Goal: Obtain resource: Download file/media

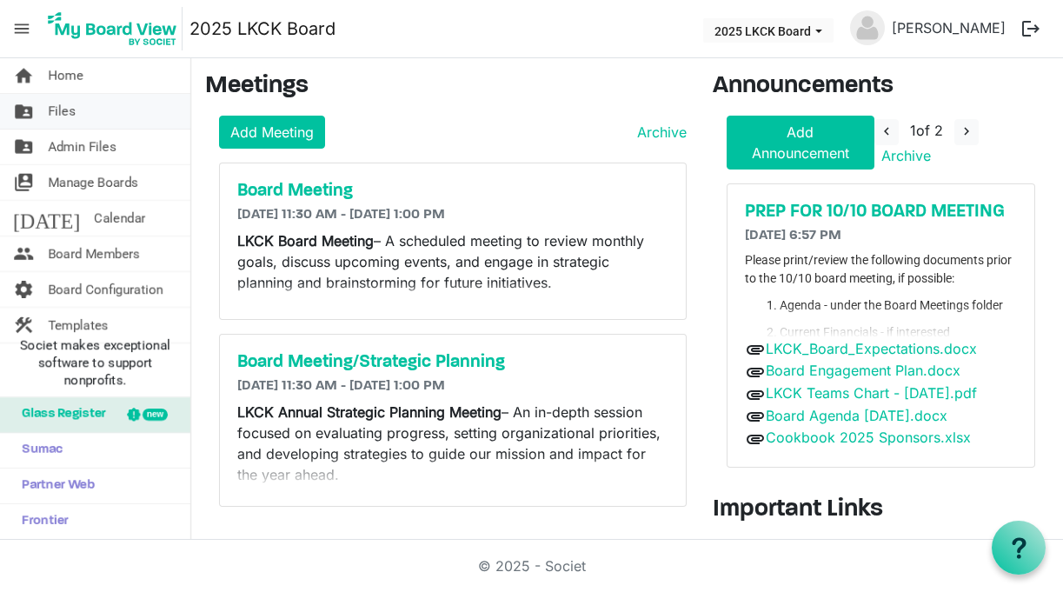
click at [73, 109] on span "Files" at bounding box center [62, 111] width 28 height 35
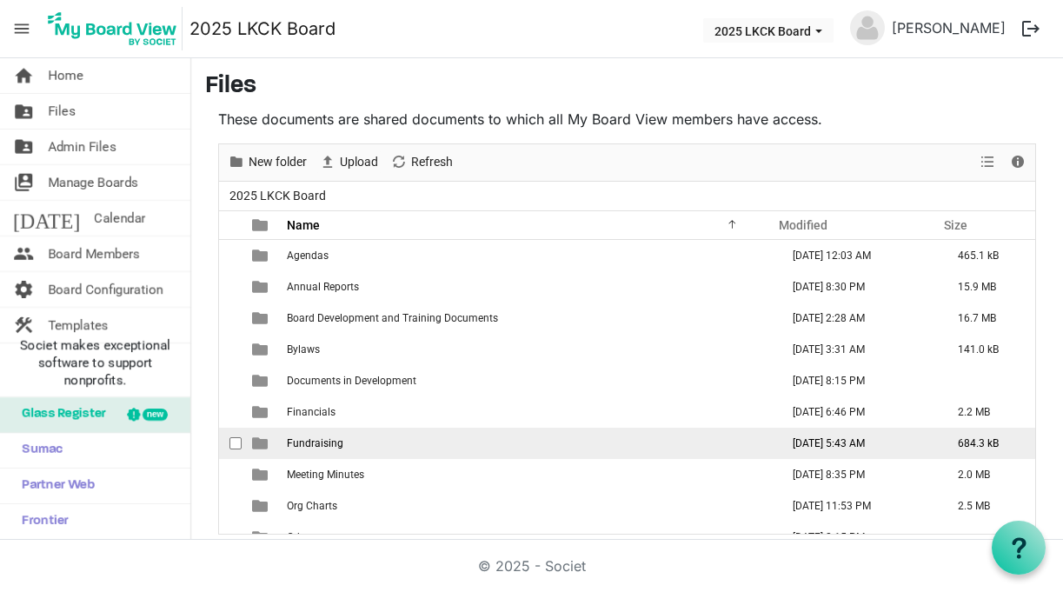
click at [316, 434] on td "Fundraising" at bounding box center [528, 443] width 493 height 31
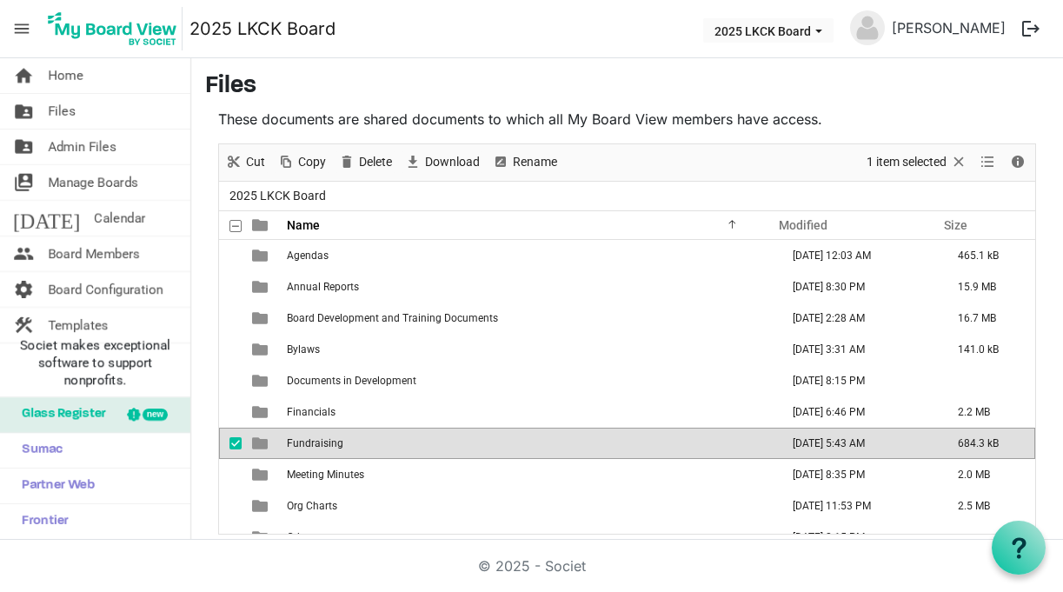
click at [316, 434] on td "Fundraising" at bounding box center [528, 443] width 493 height 31
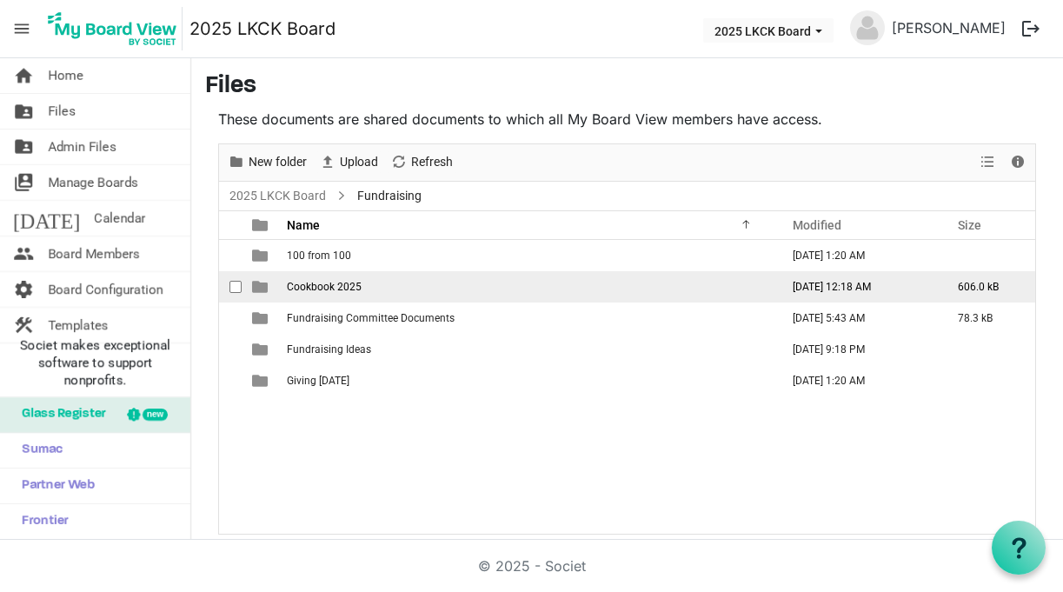
click at [334, 284] on span "Cookbook 2025" at bounding box center [324, 287] width 75 height 12
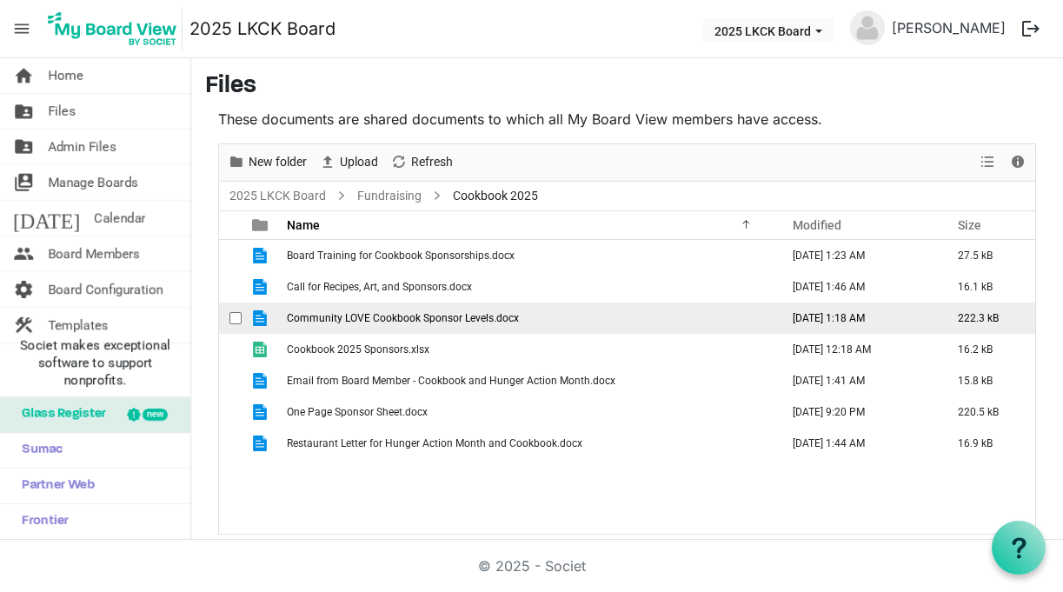
click at [416, 316] on span "Community LOVE Cookbook Sponsor Levels.docx" at bounding box center [403, 318] width 232 height 12
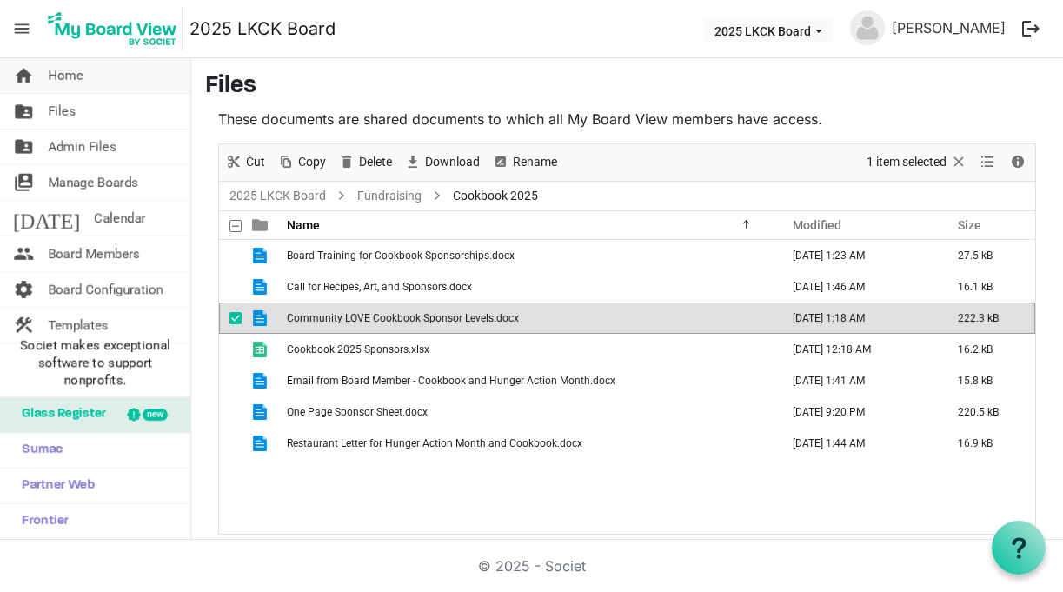
click at [36, 64] on link "home Home" at bounding box center [95, 75] width 190 height 35
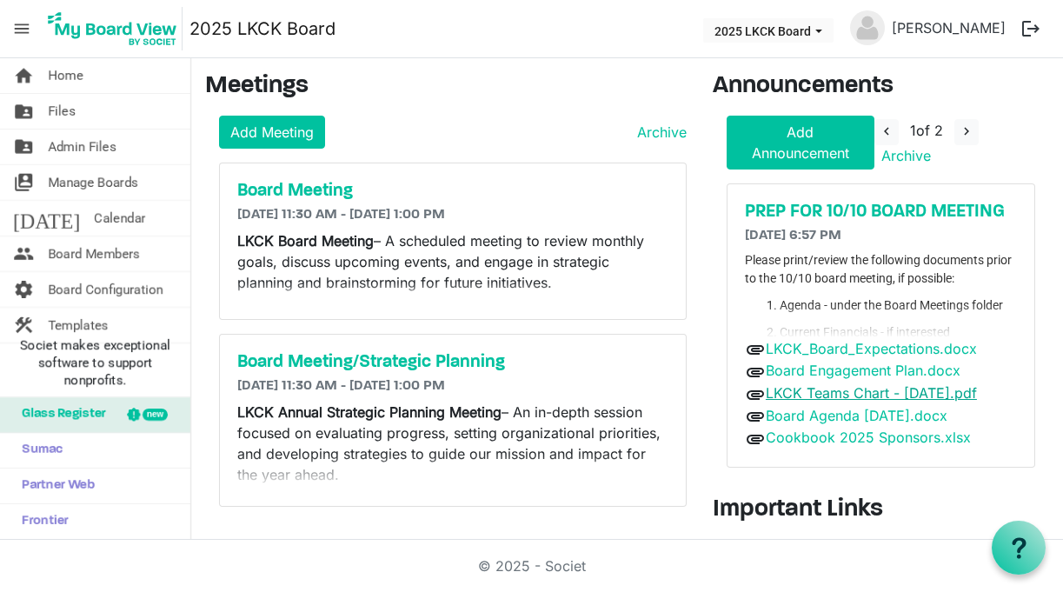
click at [904, 398] on link "LKCK Teams Chart - [DATE].pdf" at bounding box center [871, 392] width 211 height 17
